Goal: Navigation & Orientation: Find specific page/section

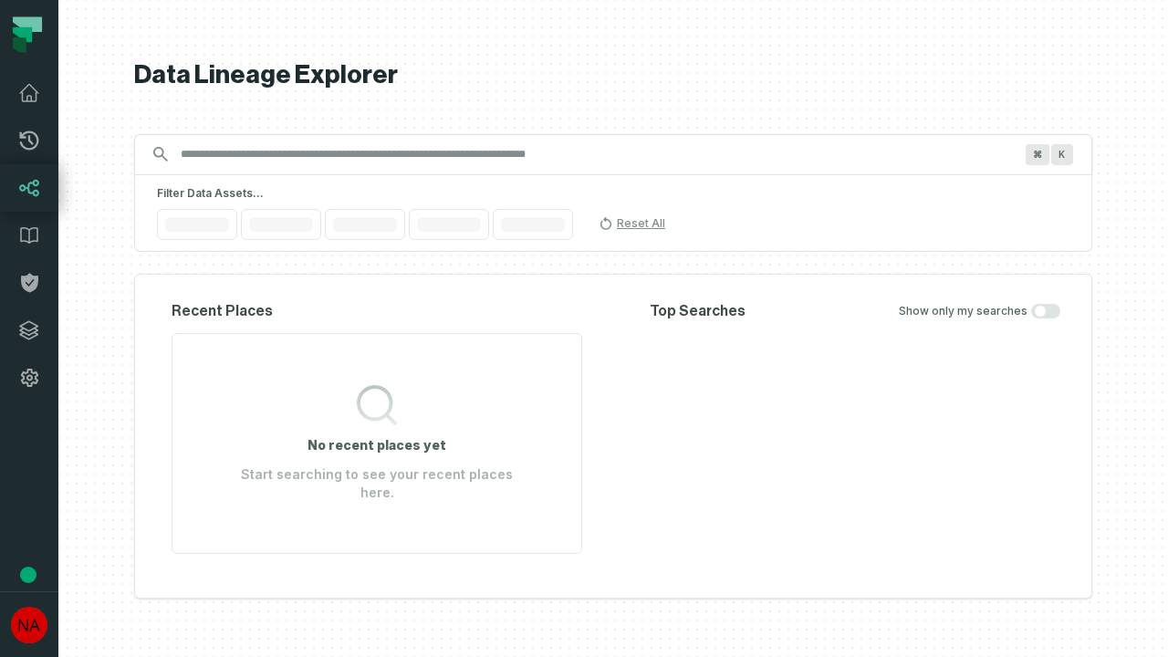
click at [29, 330] on icon at bounding box center [29, 330] width 18 height 18
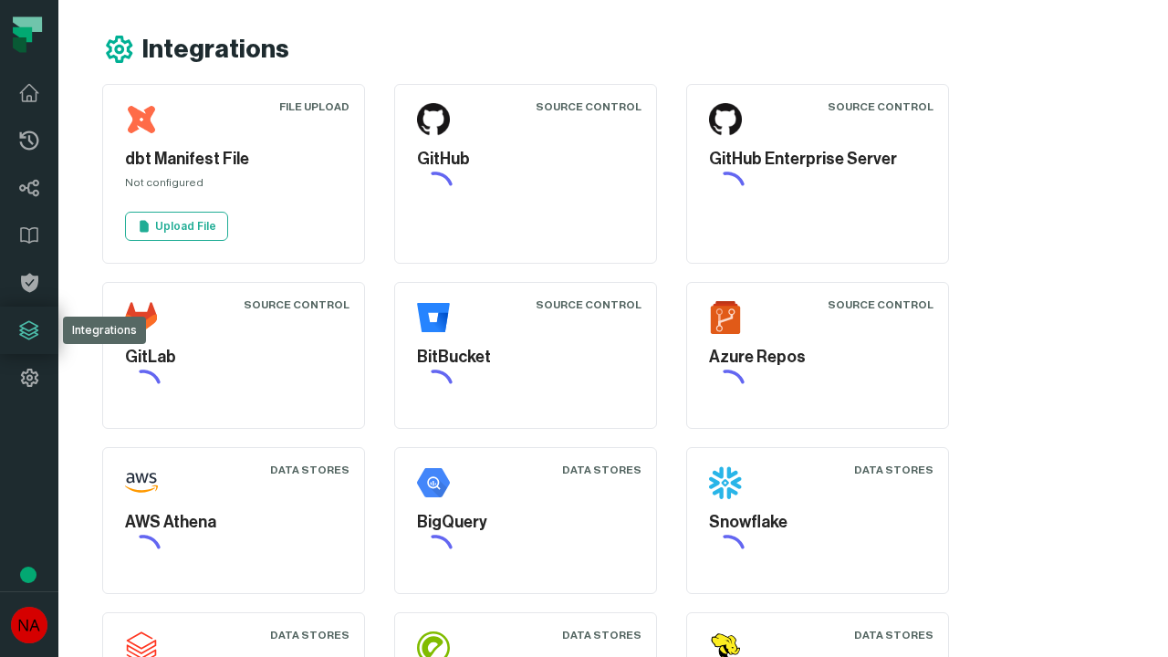
click at [29, 378] on icon at bounding box center [29, 378] width 22 height 22
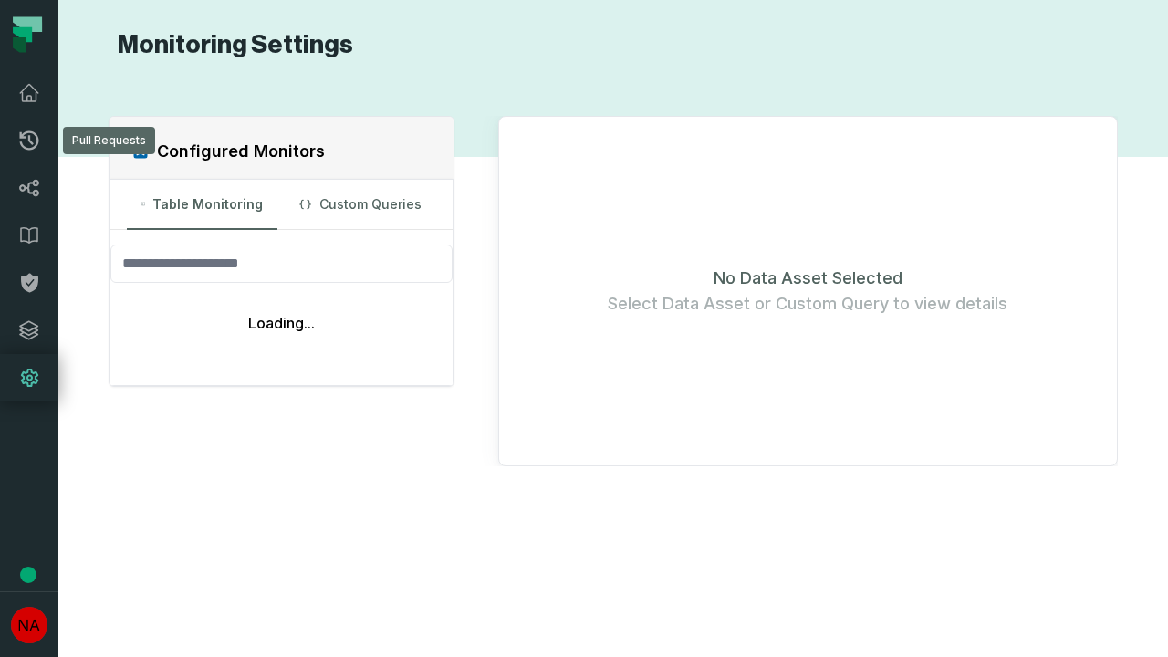
click at [29, 141] on icon at bounding box center [29, 140] width 19 height 19
